Goal: Register for event/course

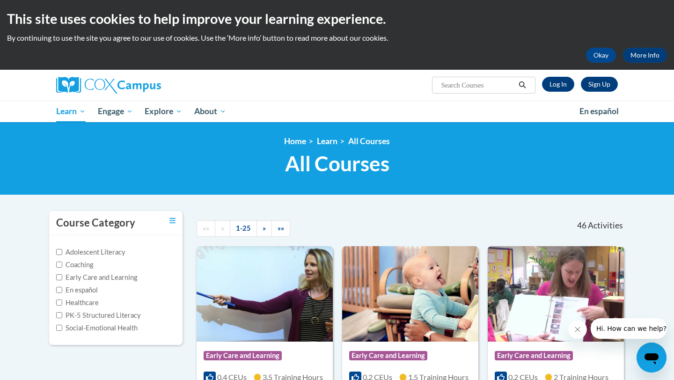
click at [121, 317] on label "PK-5 Structured Literacy" at bounding box center [98, 315] width 85 height 10
click at [62, 317] on input "PK-5 Structured Literacy" at bounding box center [59, 315] width 6 height 6
checkbox input "true"
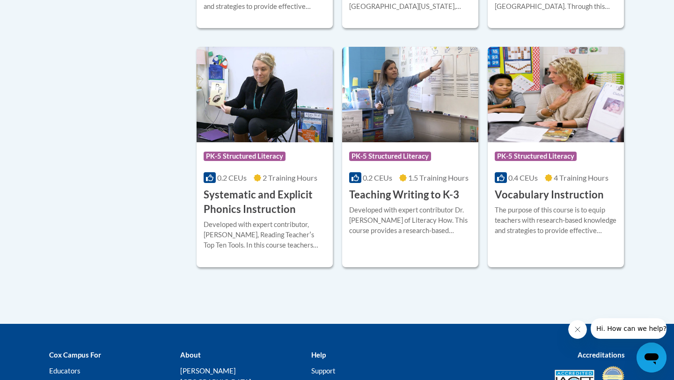
scroll to position [910, 0]
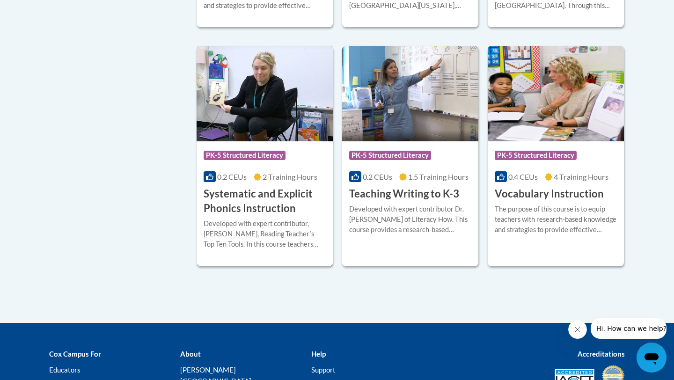
click at [279, 201] on h3 "Systematic and Explicit Phonics Instruction" at bounding box center [264, 201] width 122 height 29
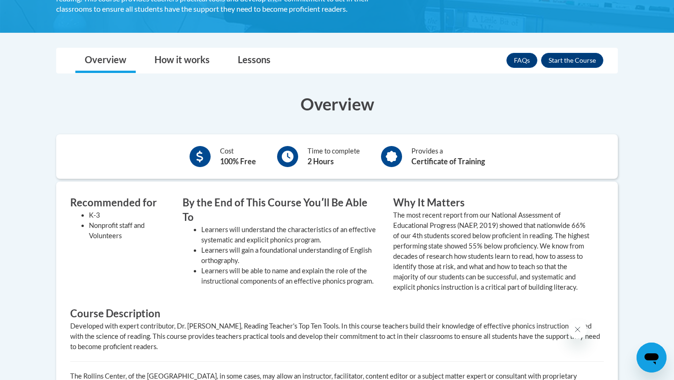
scroll to position [56, 0]
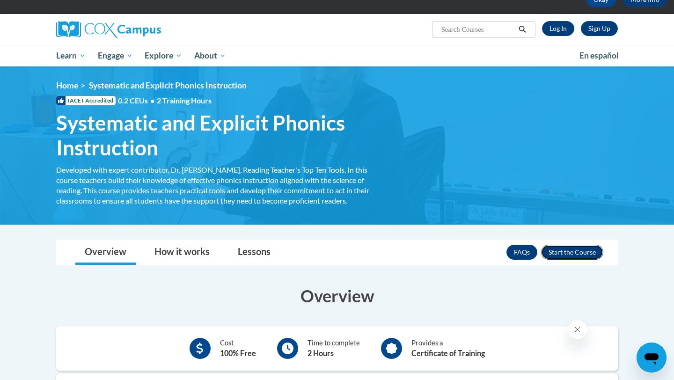
click at [566, 255] on button "Enroll" at bounding box center [572, 252] width 62 height 15
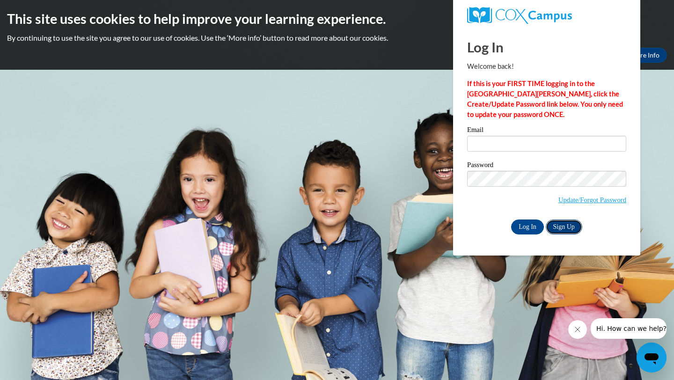
click at [563, 224] on link "Sign Up" at bounding box center [563, 226] width 36 height 15
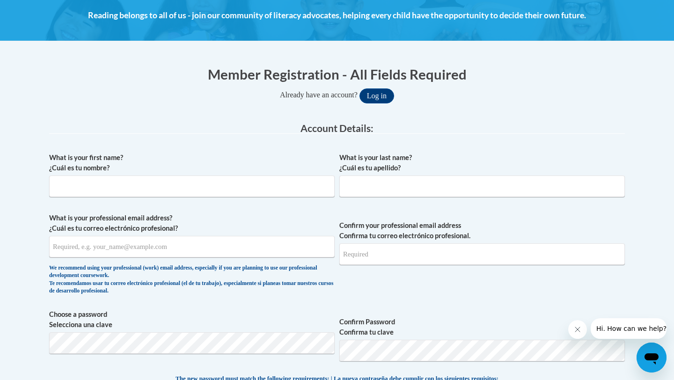
scroll to position [138, 0]
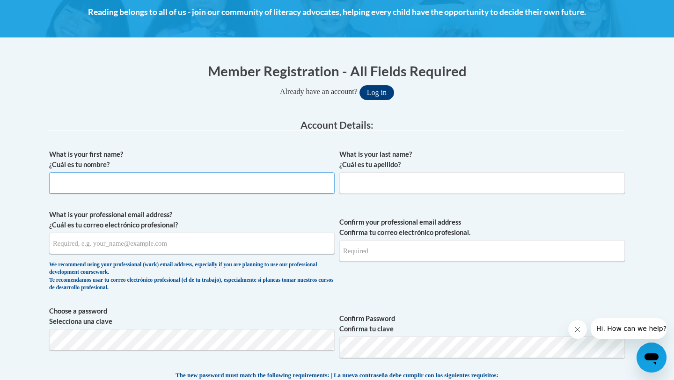
click at [116, 181] on input "What is your first name? ¿Cuál es tu nombre?" at bounding box center [191, 183] width 285 height 22
type input "Brian"
type input "brian_vo@brown.edu"
click at [354, 193] on input "What is your last name? ¿Cuál es tu apellido?" at bounding box center [481, 183] width 285 height 22
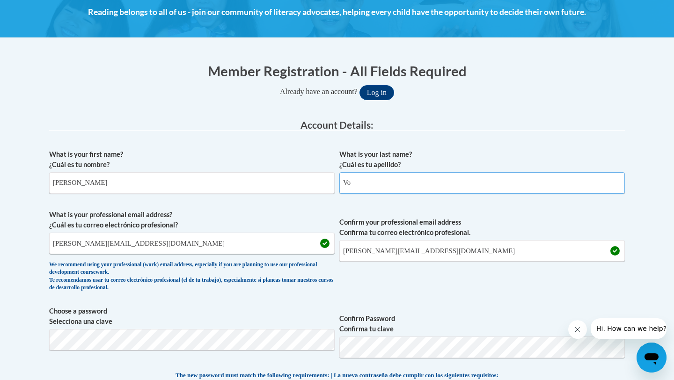
type input "Vo"
click at [307, 216] on label "What is your professional email address? ¿Cuál es tu correo electrónico profesi…" at bounding box center [191, 220] width 285 height 21
click at [307, 232] on input "brian_vo@brown.edu" at bounding box center [191, 243] width 285 height 22
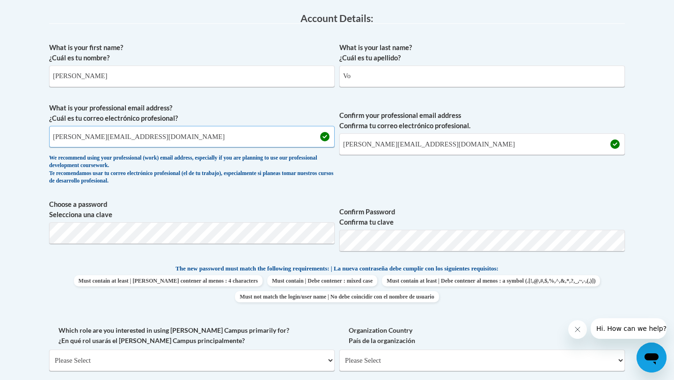
scroll to position [262, 0]
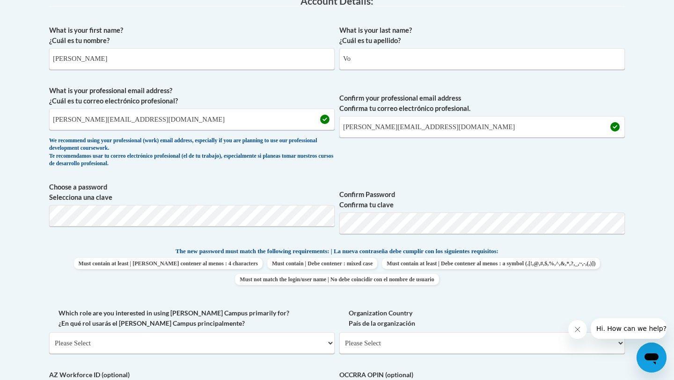
click at [320, 166] on div "We recommend using your professional (work) email address, especially if you ar…" at bounding box center [191, 152] width 285 height 31
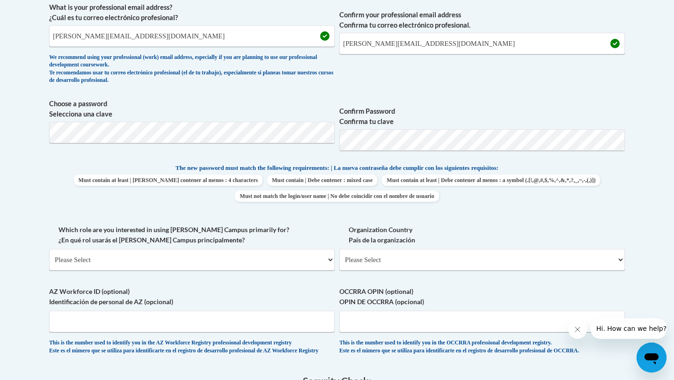
scroll to position [364, 0]
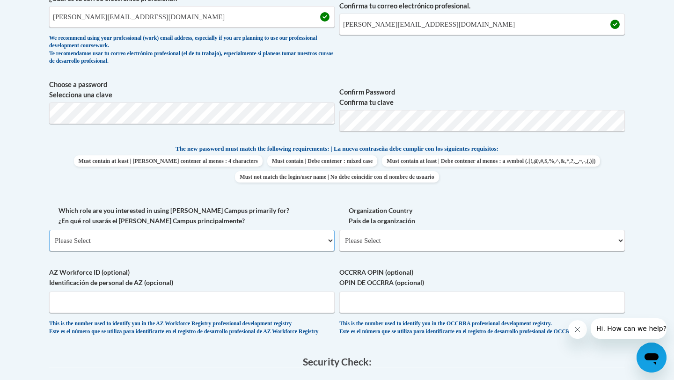
click at [257, 242] on select "Please Select College/University | Colegio/Universidad Community/Nonprofit Part…" at bounding box center [191, 241] width 285 height 22
select select "fbf2d438-af2f-41f8-98f1-81c410e29de3"
click at [49, 230] on select "Please Select College/University | Colegio/Universidad Community/Nonprofit Part…" at bounding box center [191, 241] width 285 height 22
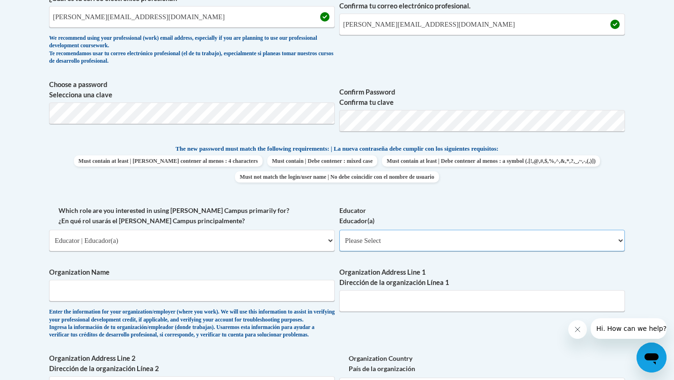
click at [474, 243] on select "Please Select Early Learning/Daycare Teacher/Family Home Care Provider | Maestr…" at bounding box center [481, 241] width 285 height 22
select select "8e40623d-54d0-45cd-9f92-5df65cd3f8cf"
click at [339, 230] on select "Please Select Early Learning/Daycare Teacher/Family Home Care Provider | Maestr…" at bounding box center [481, 241] width 285 height 22
click at [257, 292] on input "Organization Name" at bounding box center [191, 291] width 285 height 22
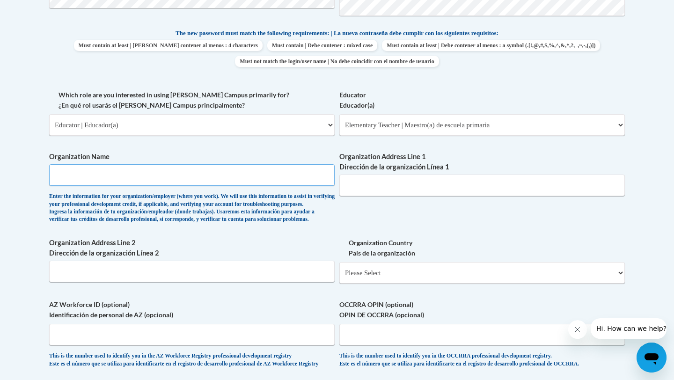
scroll to position [500, 0]
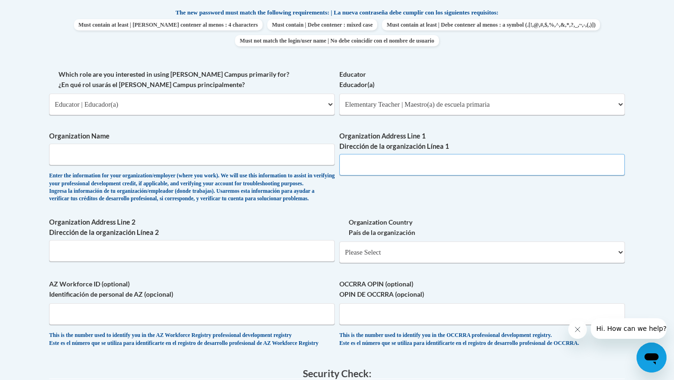
click at [411, 167] on input "Organization Address Line 1 Dirección de la organización Línea 1" at bounding box center [481, 165] width 285 height 22
click at [548, 195] on div "What is your first name? ¿Cuál es tu nombre? Brian What is your last name? ¿Cuá…" at bounding box center [336, 69] width 575 height 574
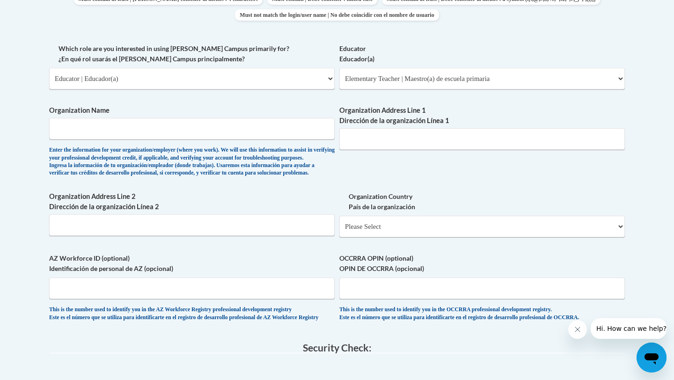
scroll to position [520, 0]
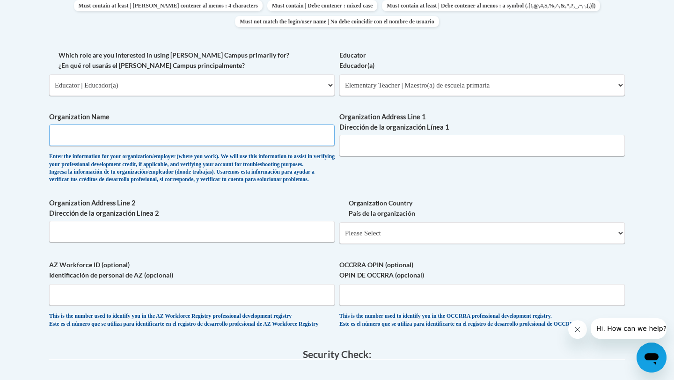
click at [254, 143] on input "Organization Name" at bounding box center [191, 135] width 285 height 22
type input "Teach For America"
click at [413, 150] on input "Organization Address Line 1 Dirección de la organización Línea 1" at bounding box center [481, 146] width 285 height 22
paste input "25 Broadway, 12th Floor, New York, NY 10004, US"
type input "25 Broadway, 12th Floor, New York, NY 10004, US"
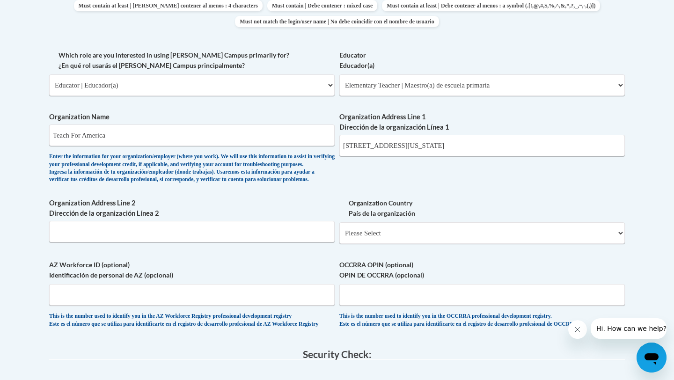
click at [435, 180] on div "What is your first name? ¿Cuál es tu nombre? Brian What is your last name? ¿Cuá…" at bounding box center [336, 50] width 575 height 574
click at [370, 244] on select "Please Select United States | Estados Unidos Outside of the United States | Fue…" at bounding box center [481, 233] width 285 height 22
select select "ad49bcad-a171-4b2e-b99c-48b446064914"
click at [339, 237] on select "Please Select United States | Estados Unidos Outside of the United States | Fue…" at bounding box center [481, 233] width 285 height 22
select select
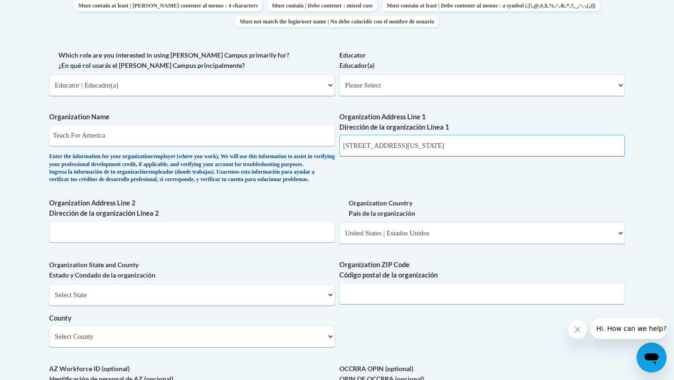
drag, startPoint x: 514, startPoint y: 148, endPoint x: 383, endPoint y: 147, distance: 131.4
click at [382, 147] on input "25 Broadway, 12th Floor, New York, NY 10004, US" at bounding box center [481, 146] width 285 height 22
click at [197, 242] on input "Organization Address Line 2 Dirección de la organización Línea 2" at bounding box center [191, 232] width 285 height 22
paste input ", 12th Floor, New York, NY 10004, US"
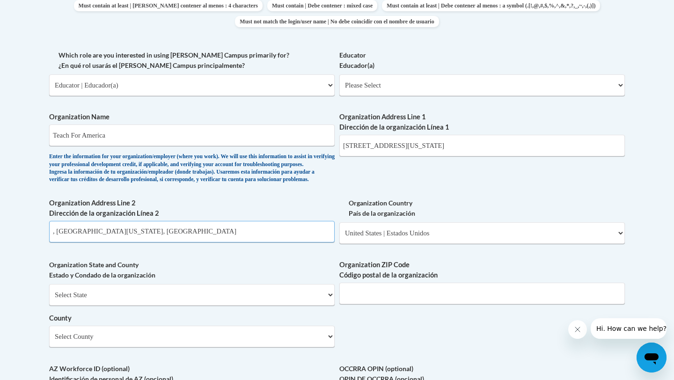
click at [59, 242] on input ", 12th Floor, New York, NY 10004, US" at bounding box center [191, 232] width 285 height 22
type input "12th Floor, New York, NY 10004, US"
drag, startPoint x: 510, startPoint y: 146, endPoint x: 382, endPoint y: 142, distance: 128.7
click at [382, 142] on input "25 Broadway, 12th Floor, New York, NY 10004, US" at bounding box center [481, 146] width 285 height 22
type input "25 Broadway"
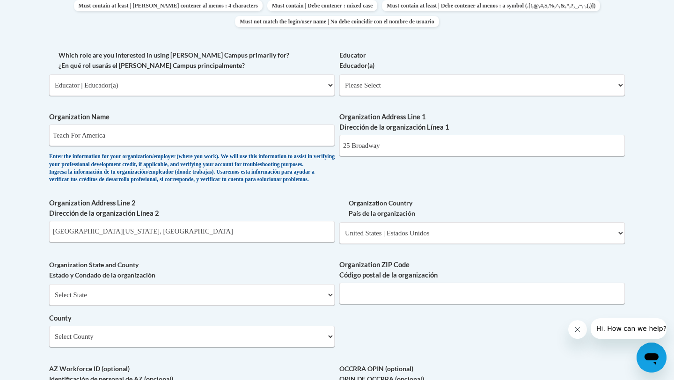
click at [435, 193] on div "What is your first name? ¿Cuál es tu nombre? Brian What is your last name? ¿Cuá…" at bounding box center [336, 102] width 575 height 678
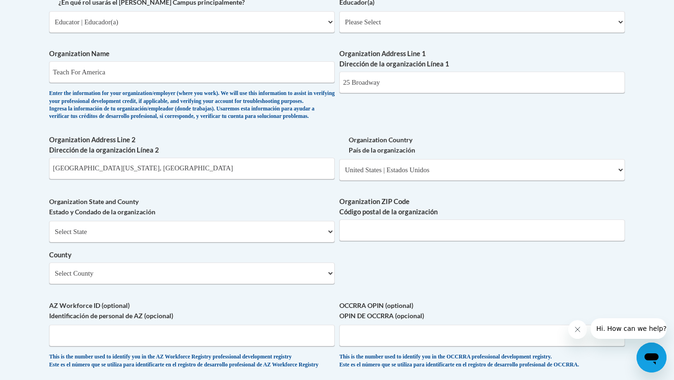
scroll to position [582, 0]
click at [305, 243] on select "Select State Alabama Alaska Arizona Arkansas California Colorado Connecticut De…" at bounding box center [191, 232] width 285 height 22
select select "New York"
click at [49, 237] on select "Select State Alabama Alaska Arizona Arkansas California Colorado Connecticut De…" at bounding box center [191, 232] width 285 height 22
click at [362, 241] on input "Organization ZIP Code Código postal de la organización" at bounding box center [481, 231] width 285 height 22
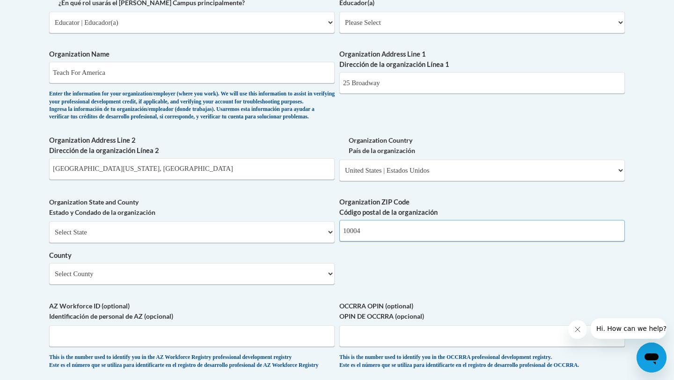
type input "10004"
click at [231, 284] on select "Select County Albany Allegany Bronx Broome Cattaraugus Cayuga Chautauqua Chemun…" at bounding box center [191, 274] width 285 height 22
click at [312, 284] on select "Select County Albany Allegany Bronx Broome Cattaraugus Cayuga Chautauqua Chemun…" at bounding box center [191, 274] width 285 height 22
select select "New York"
click at [49, 278] on select "Select County Albany Allegany Bronx Broome Cattaraugus Cayuga Chautauqua Chemun…" at bounding box center [191, 274] width 285 height 22
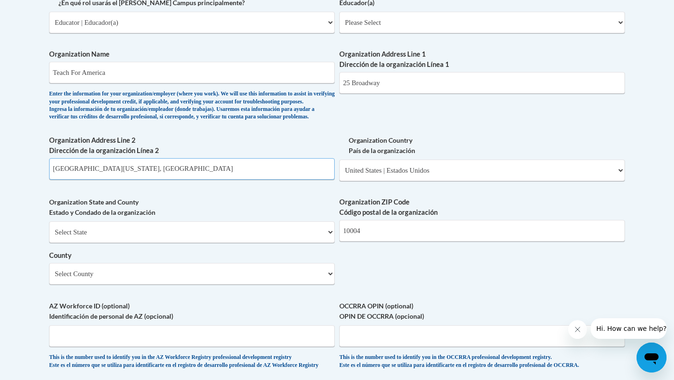
drag, startPoint x: 194, startPoint y: 189, endPoint x: 84, endPoint y: 184, distance: 110.1
click at [84, 180] on input "12th Floor, New York, NY 10004, US" at bounding box center [191, 169] width 285 height 22
type input "12th Floor"
click at [302, 217] on label "Organization State and County Estado y Condado de la organización" at bounding box center [191, 207] width 285 height 21
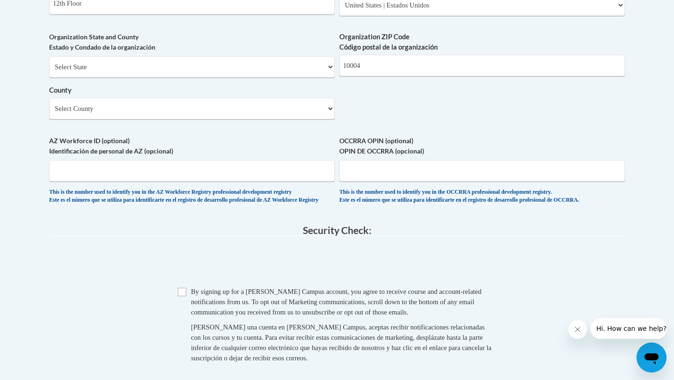
scroll to position [751, 0]
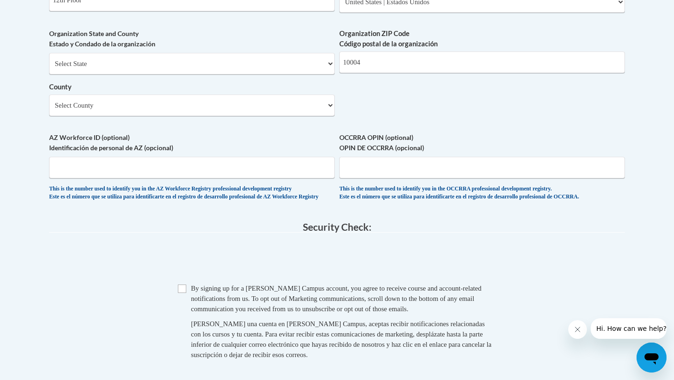
click at [181, 307] on span "Checkbox By signing up for a Cox Campus account, you agree to receive course an…" at bounding box center [337, 326] width 318 height 86
click at [179, 293] on input "Checkbox" at bounding box center [182, 288] width 8 height 8
checkbox input "true"
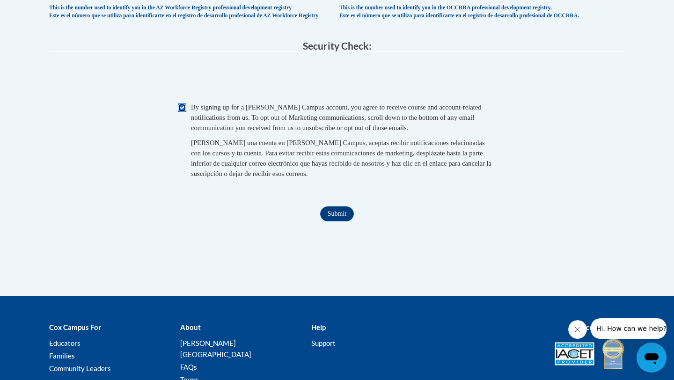
scroll to position [1025, 0]
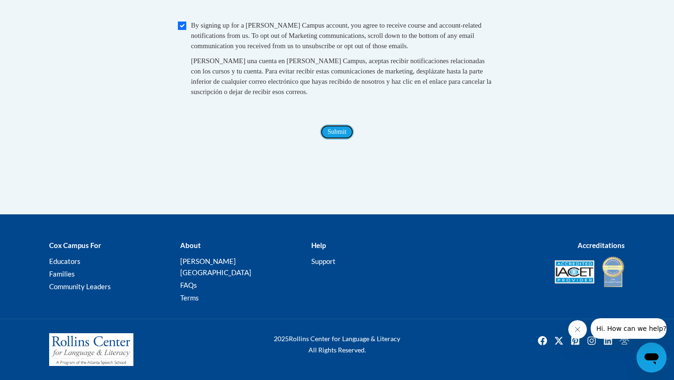
click at [337, 139] on input "Submit" at bounding box center [337, 131] width 34 height 15
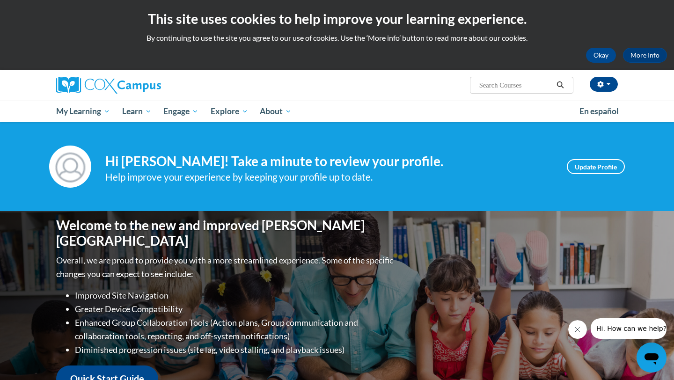
click at [518, 85] on input "Search..." at bounding box center [515, 85] width 75 height 11
type input "phonics"
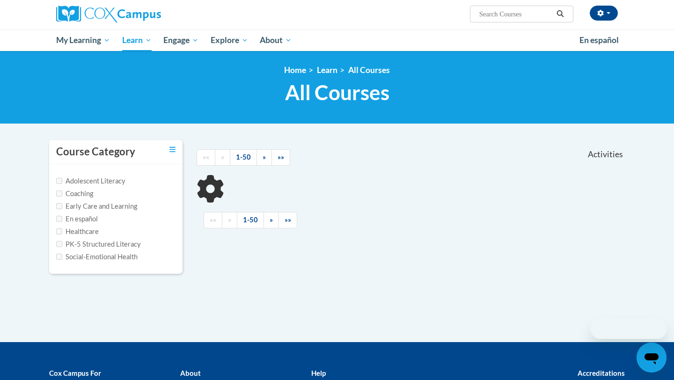
scroll to position [80, 0]
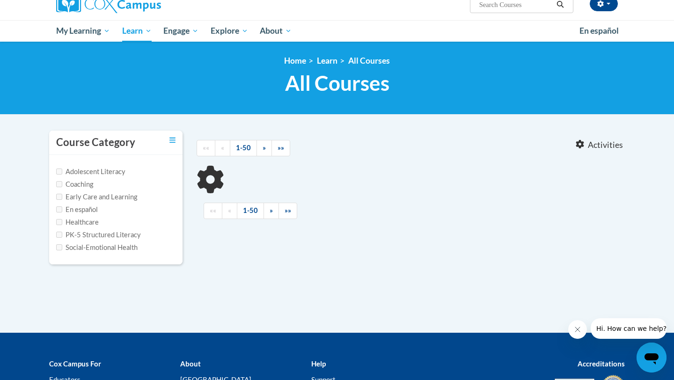
type input "phonics"
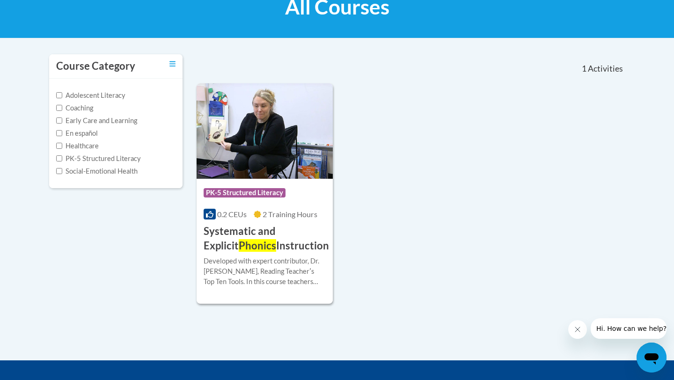
scroll to position [168, 0]
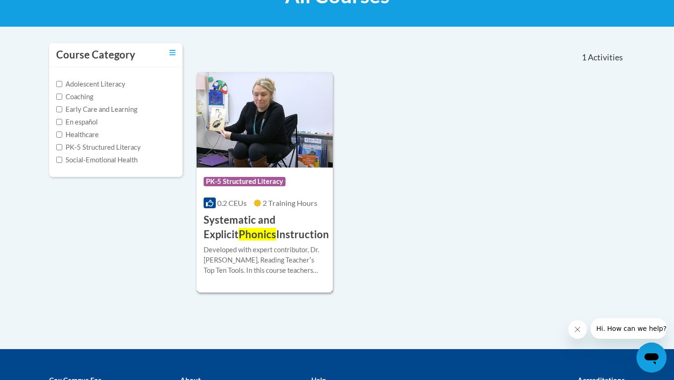
click at [271, 227] on h3 "Systematic and Explicit Phonics Instruction" at bounding box center [265, 227] width 125 height 29
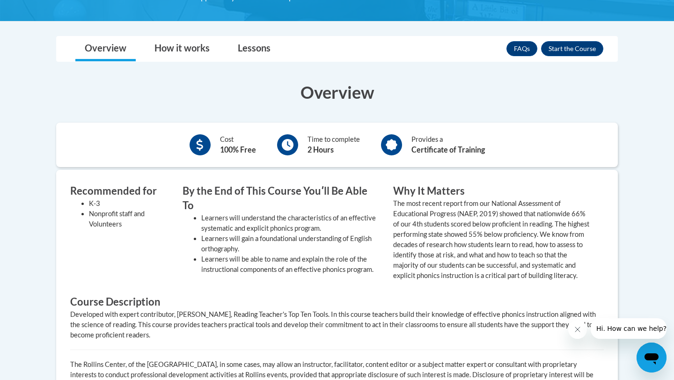
scroll to position [261, 0]
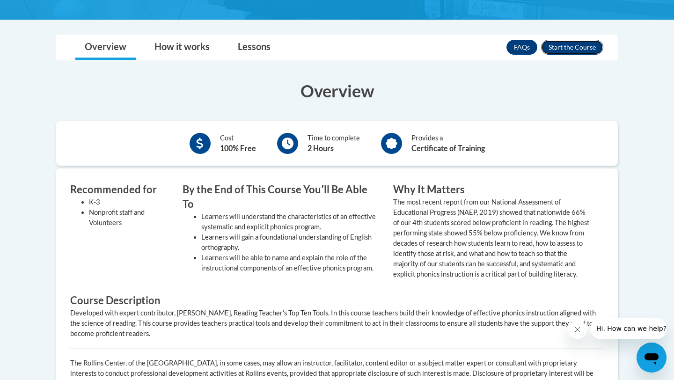
click at [569, 51] on button "Enroll" at bounding box center [572, 47] width 62 height 15
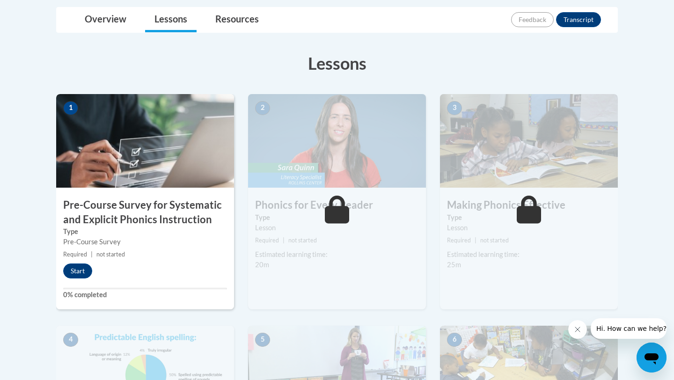
scroll to position [267, 0]
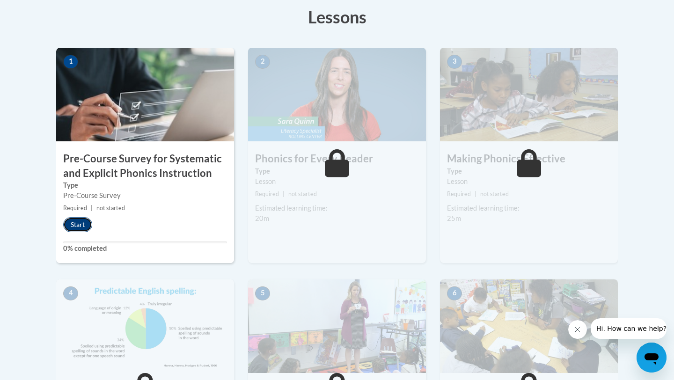
click at [88, 222] on button "Start" at bounding box center [77, 224] width 29 height 15
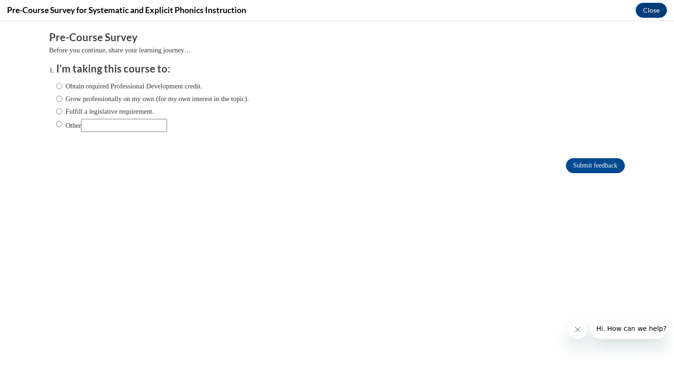
scroll to position [0, 0]
click at [138, 89] on label "Obtain required Professional Development credit." at bounding box center [129, 86] width 146 height 10
click at [62, 89] on input "Obtain required Professional Development credit." at bounding box center [59, 86] width 6 height 10
radio input "true"
click at [597, 160] on input "Submit feedback" at bounding box center [594, 165] width 59 height 15
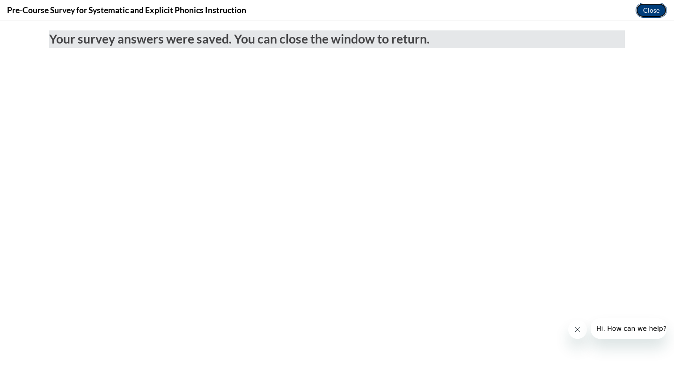
click at [658, 11] on button "Close" at bounding box center [650, 10] width 31 height 15
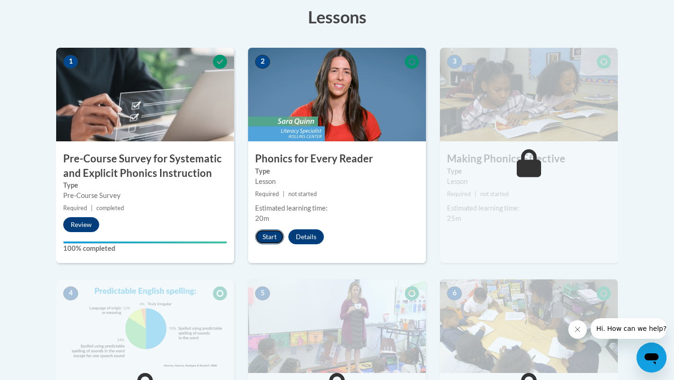
click at [271, 235] on button "Start" at bounding box center [269, 236] width 29 height 15
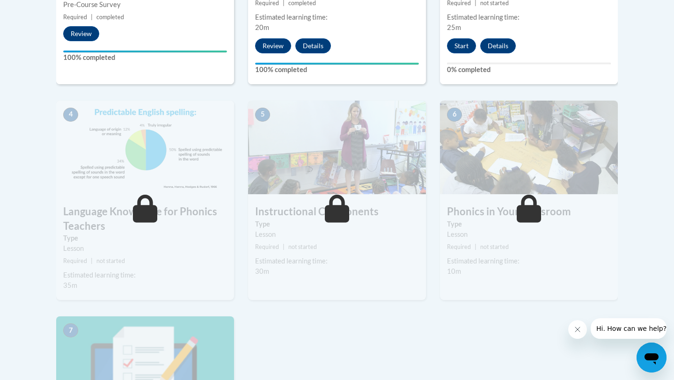
scroll to position [467, 0]
